Goal: Register for event/course

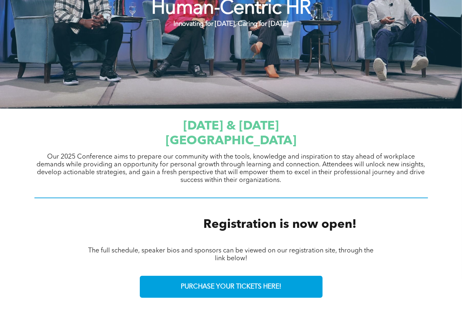
scroll to position [246, 0]
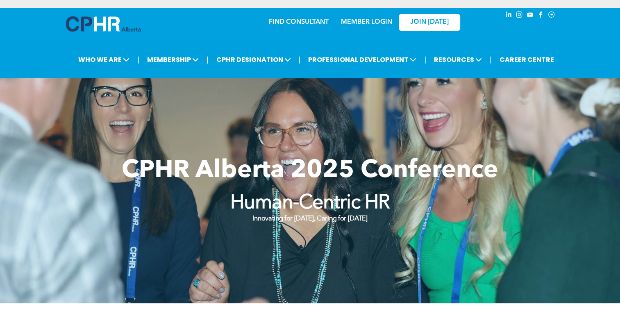
click at [375, 216] on p "Innovating for [DATE], Caring for [DATE]" at bounding box center [310, 219] width 261 height 8
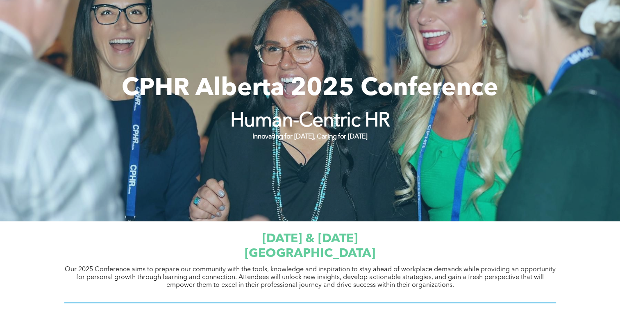
click at [334, 100] on span "CPHR Alberta 2025 Conference" at bounding box center [310, 89] width 377 height 25
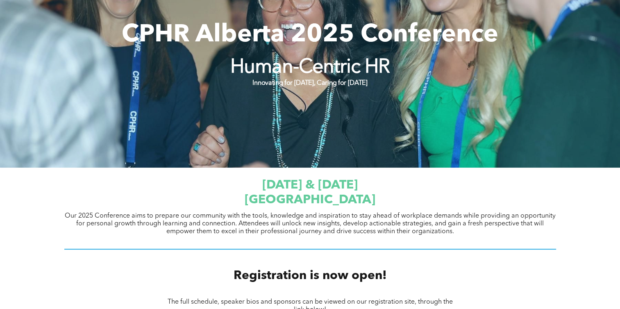
scroll to position [205, 0]
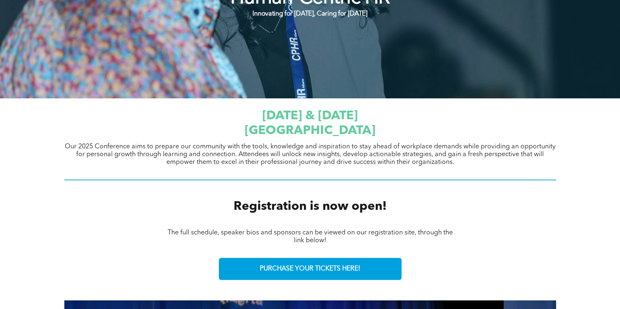
click at [317, 128] on span "[GEOGRAPHIC_DATA]" at bounding box center [310, 131] width 131 height 12
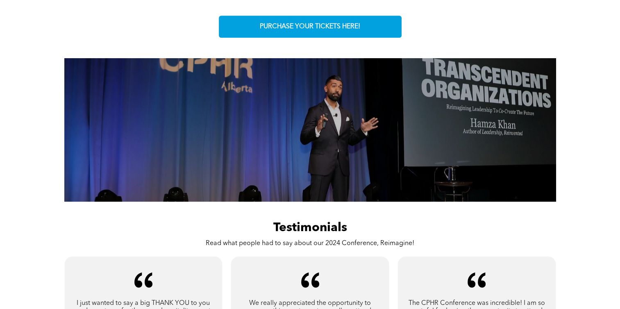
scroll to position [242, 0]
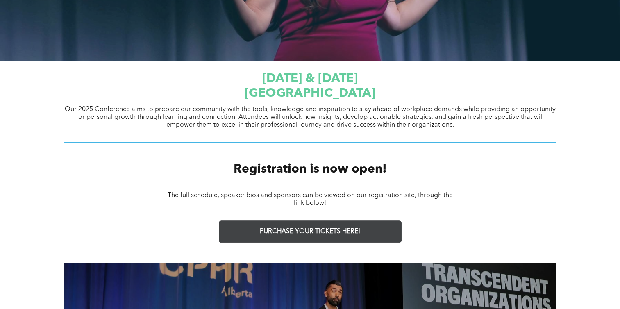
click at [337, 236] on link "PURCHASE YOUR TICKETS HERE!" at bounding box center [310, 232] width 183 height 22
